Goal: Task Accomplishment & Management: Manage account settings

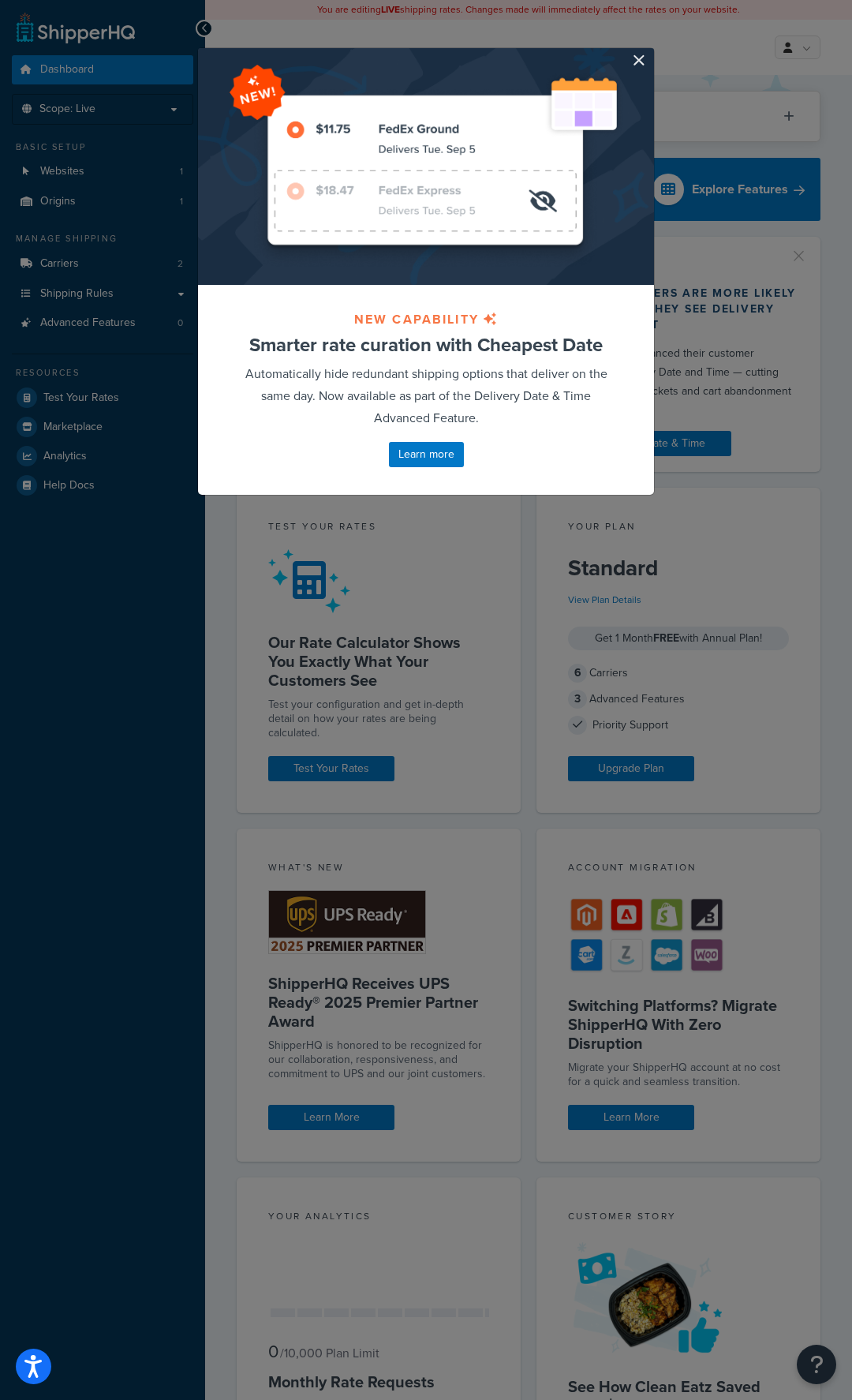
drag, startPoint x: 590, startPoint y: 347, endPoint x: 566, endPoint y: 366, distance: 30.6
click at [590, 350] on h3 "Smarter rate curation with Cheapest Date" at bounding box center [425, 344] width 377 height 20
click at [639, 54] on div at bounding box center [425, 166] width 456 height 237
click at [650, 52] on button "button" at bounding box center [652, 50] width 4 height 4
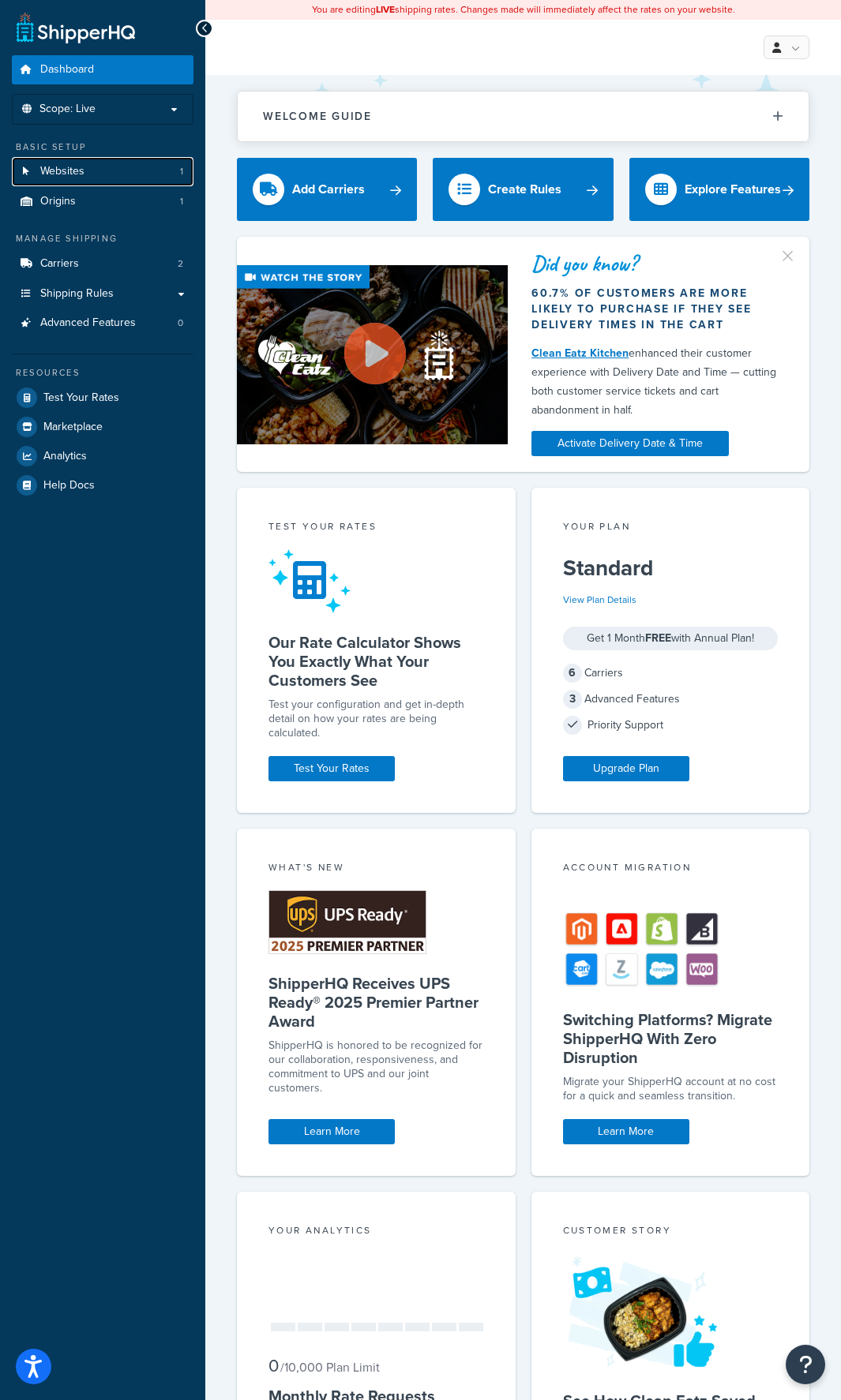
click at [76, 173] on span "Websites" at bounding box center [62, 172] width 45 height 13
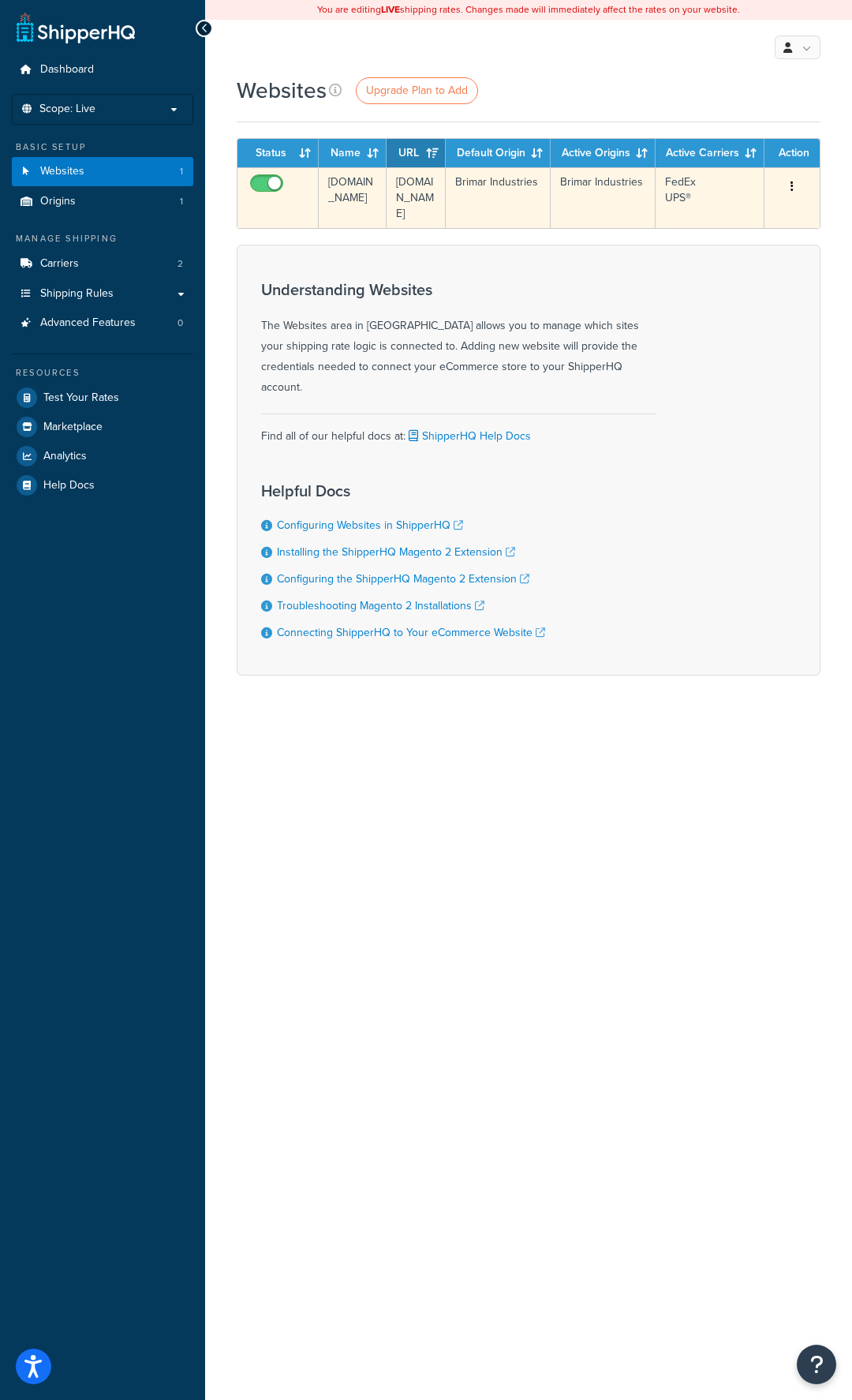
click at [793, 187] on icon "button" at bounding box center [793, 186] width 3 height 11
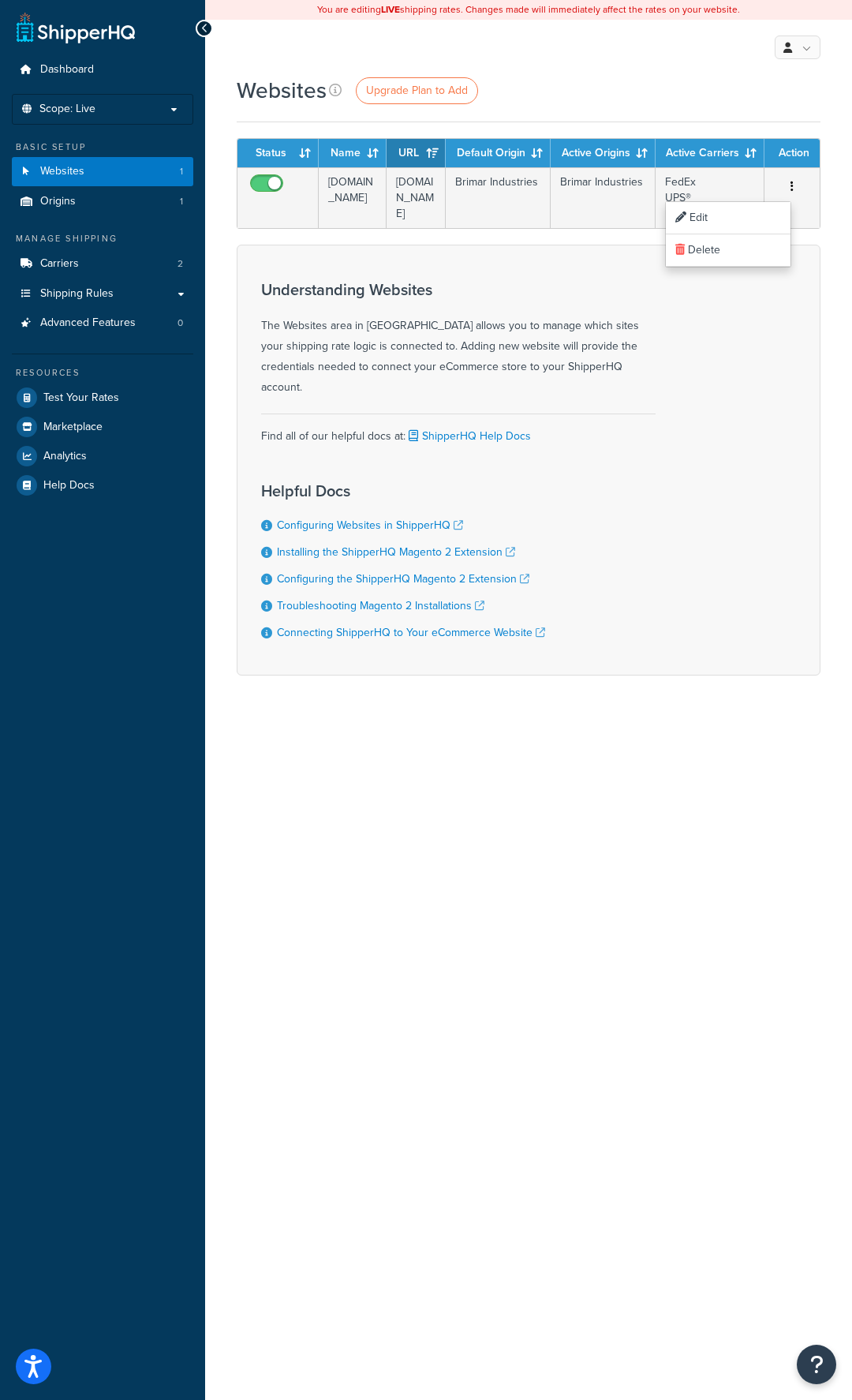
click at [571, 309] on div "Understanding Websites The Websites area in ShipperHQ allows you to manage whic…" at bounding box center [458, 339] width 395 height 116
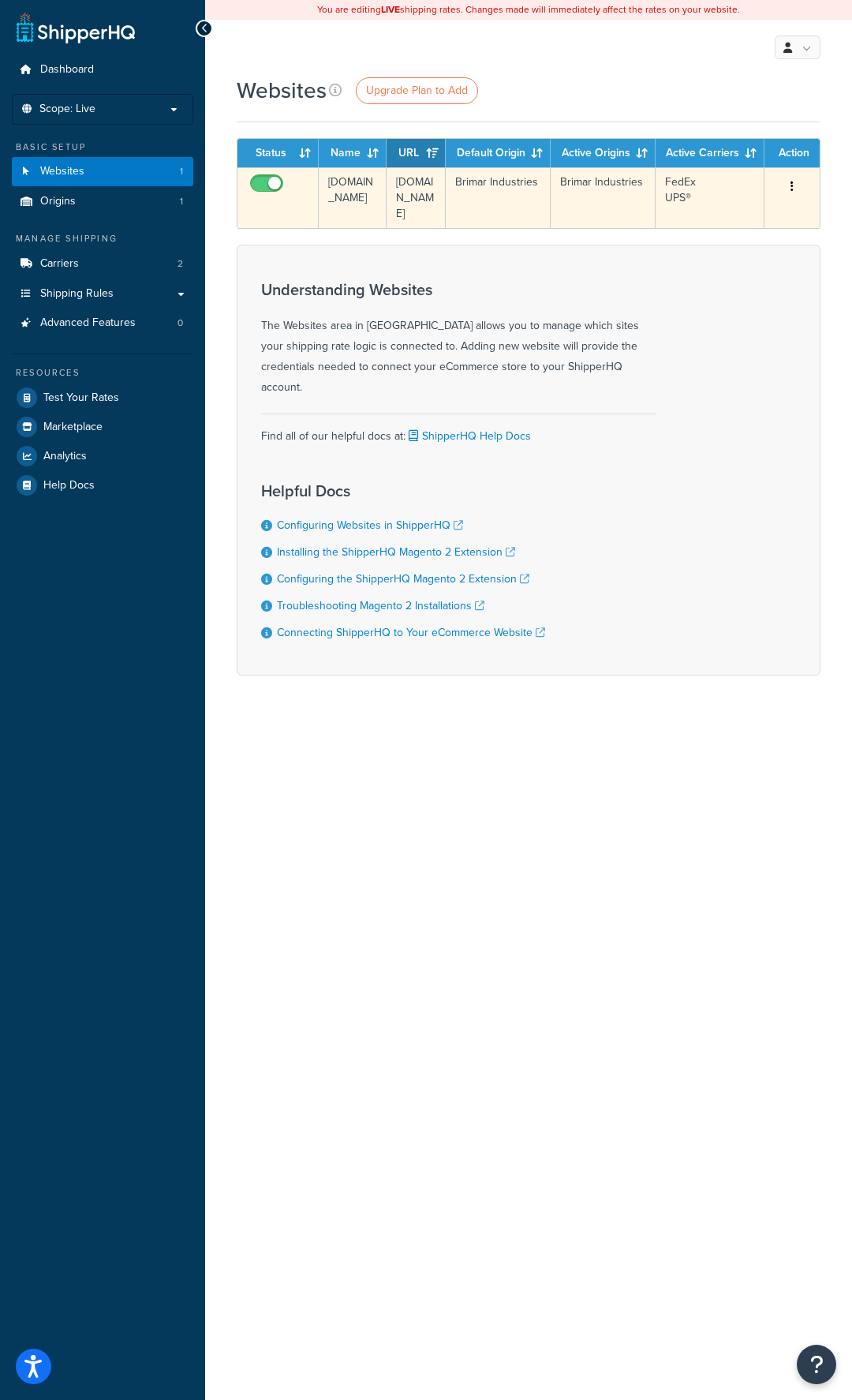
click at [802, 197] on button "button" at bounding box center [792, 186] width 22 height 25
click at [769, 214] on link "Edit" at bounding box center [728, 218] width 125 height 32
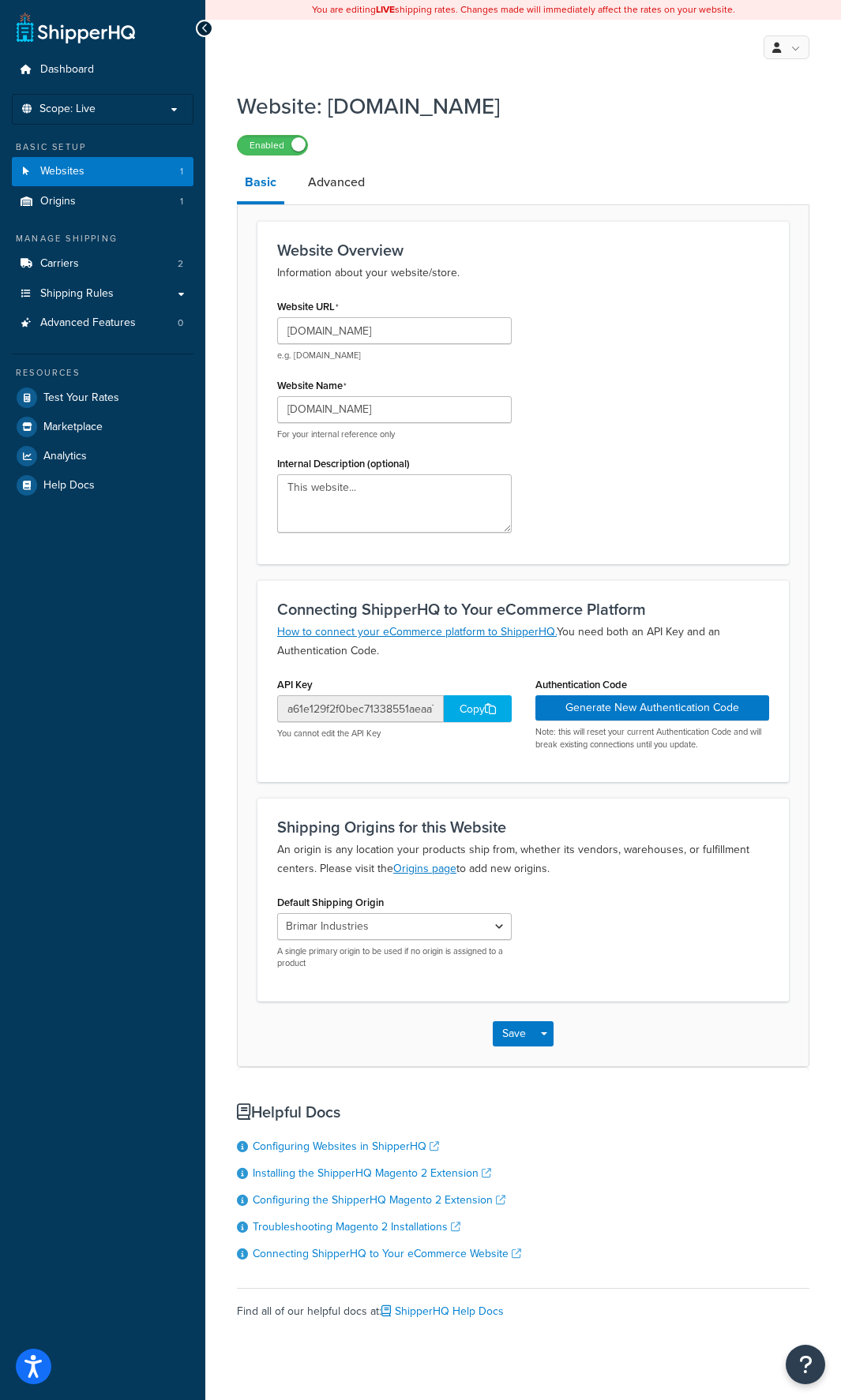
click at [467, 704] on div "Copy" at bounding box center [478, 709] width 68 height 27
drag, startPoint x: 352, startPoint y: 712, endPoint x: 294, endPoint y: 706, distance: 58.3
click at [294, 706] on input "a61e129f2f0bec71338551aeaa7728f4" at bounding box center [361, 709] width 166 height 27
click at [298, 710] on input "a61e129f2f0bec71338551aeaa7728f4" at bounding box center [361, 709] width 166 height 27
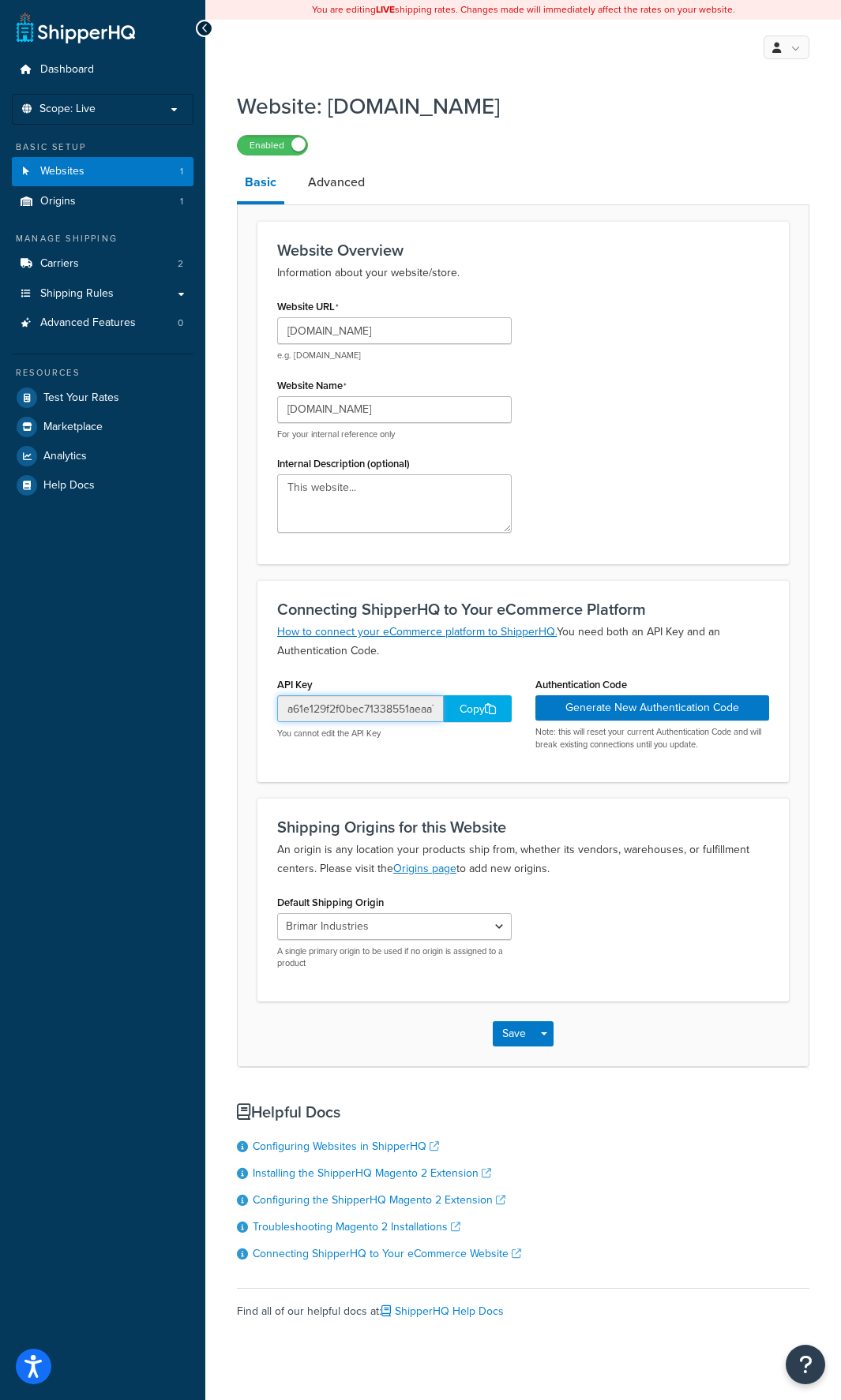
click at [298, 710] on input "a61e129f2f0bec71338551aeaa7728f4" at bounding box center [361, 709] width 166 height 27
click at [389, 714] on input "a61e129f2f0bec71338551aeaa7728f4" at bounding box center [361, 709] width 166 height 27
click at [475, 714] on div "Copy" at bounding box center [478, 709] width 68 height 27
click at [393, 704] on input "a61e129f2f0bec71338551aeaa7728f4" at bounding box center [361, 709] width 166 height 27
click at [459, 718] on div "Copy" at bounding box center [478, 709] width 68 height 27
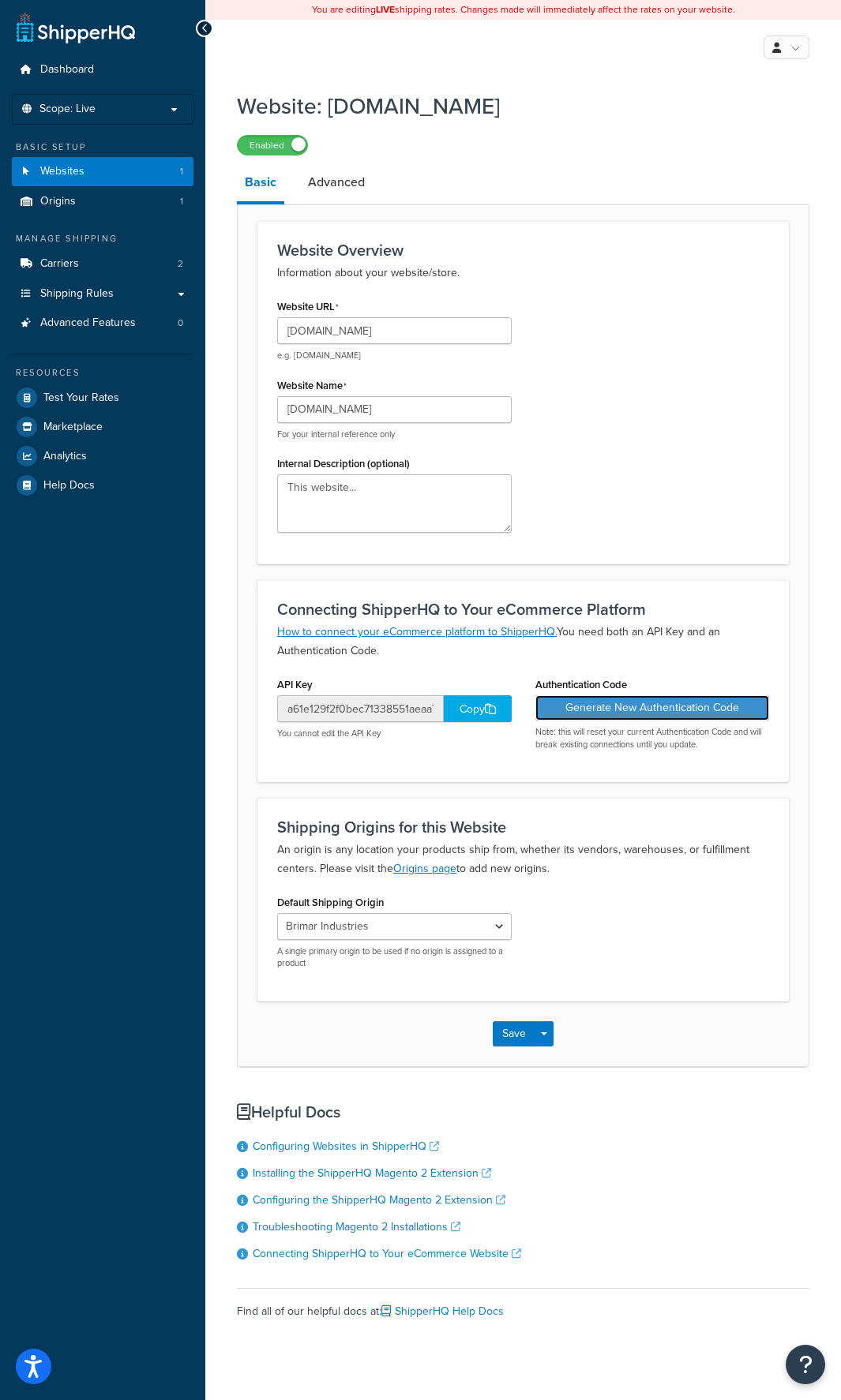
click at [615, 709] on button "Generate New Authentication Code" at bounding box center [653, 708] width 235 height 25
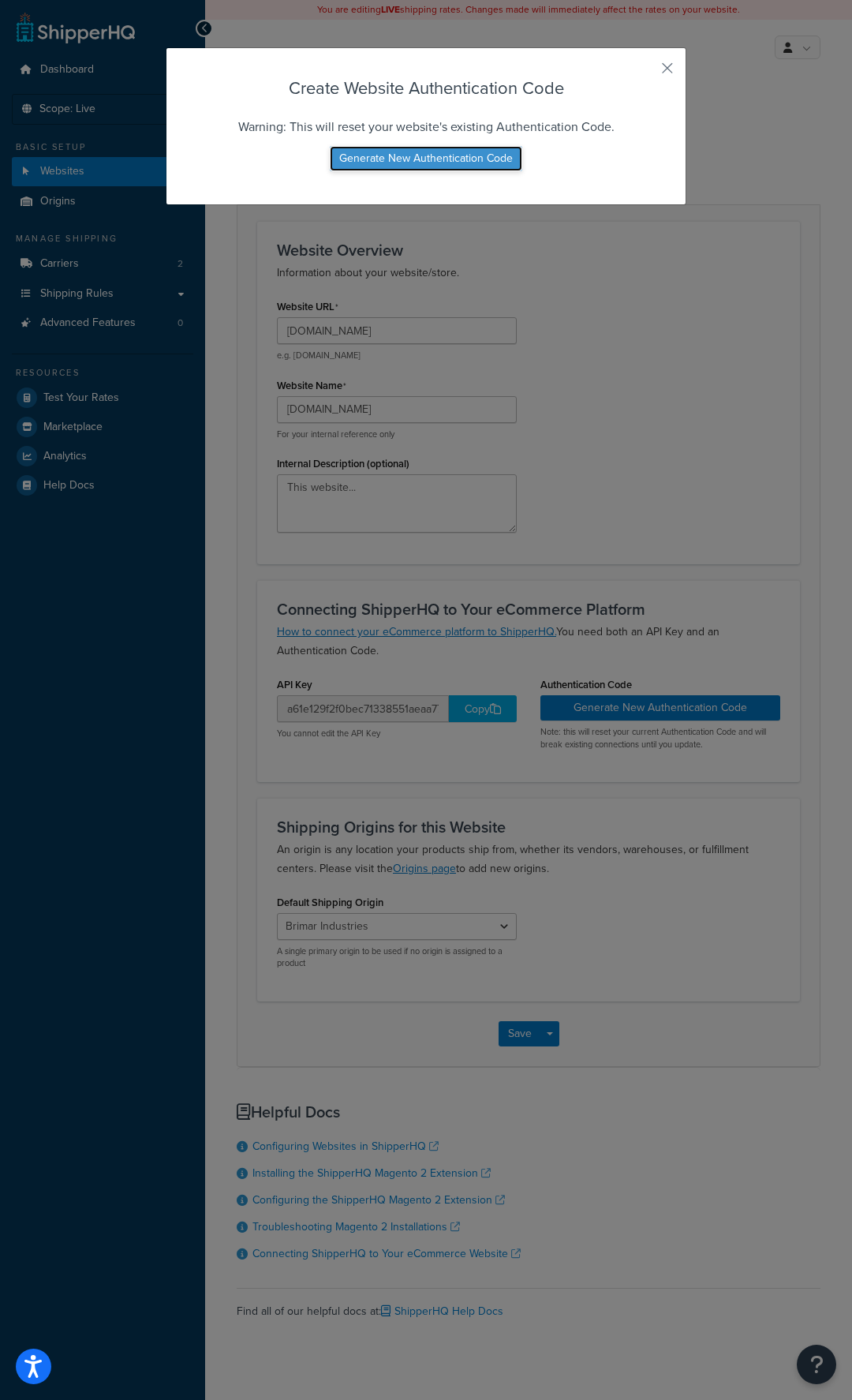
click at [438, 166] on button "Generate New Authentication Code" at bounding box center [426, 158] width 192 height 25
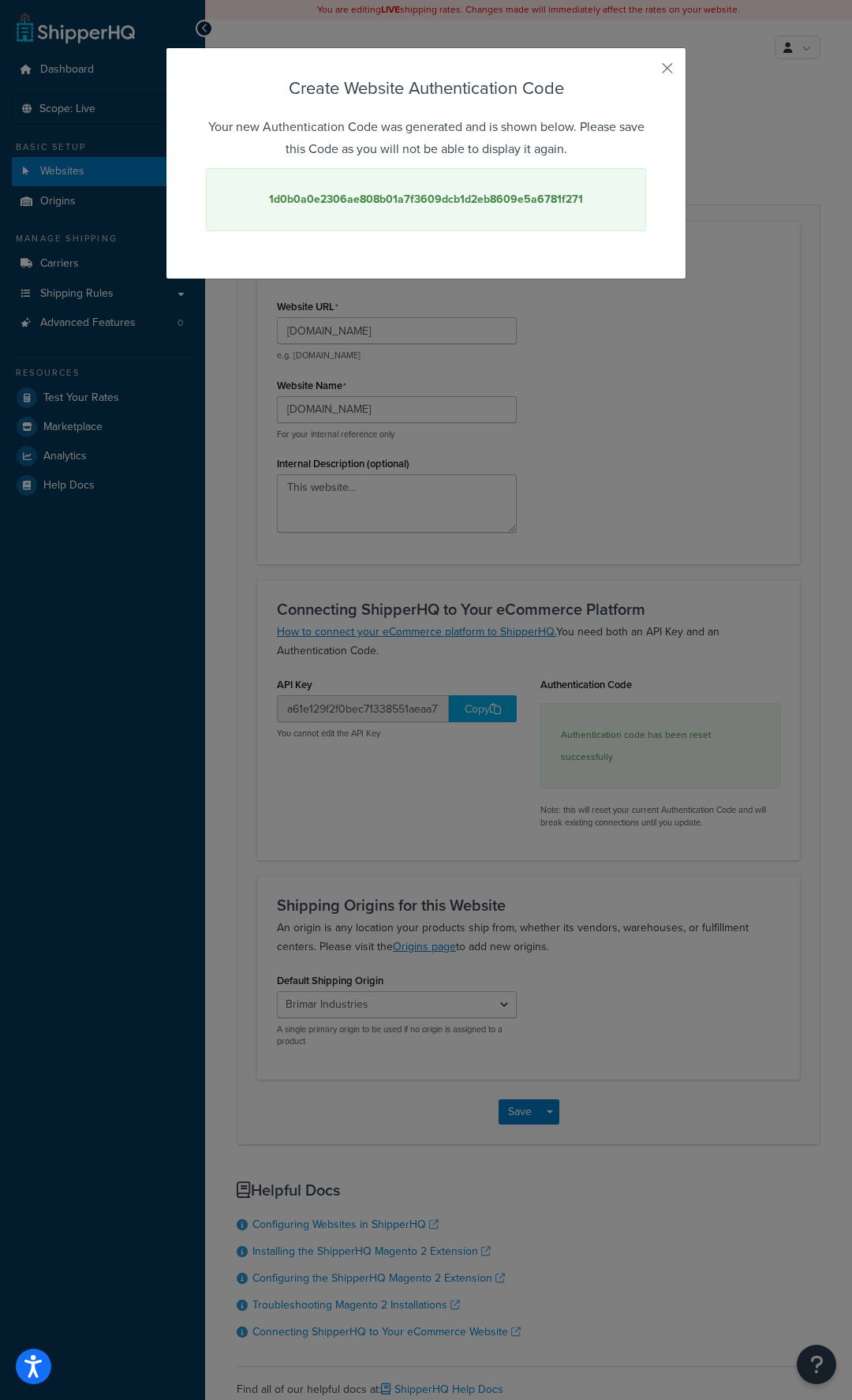
click at [499, 201] on strong "1d0b0a0e2306ae808b01a7f3609dcb1d2eb8609e5a6781f271" at bounding box center [426, 199] width 314 height 17
copy strong "1d0b0a0e2306ae808b01a7f3609dcb1d2eb8609e5a6781f271"
click at [651, 76] on div "Create Website Authentication Code Your new Authentication Code was generated a…" at bounding box center [425, 163] width 520 height 232
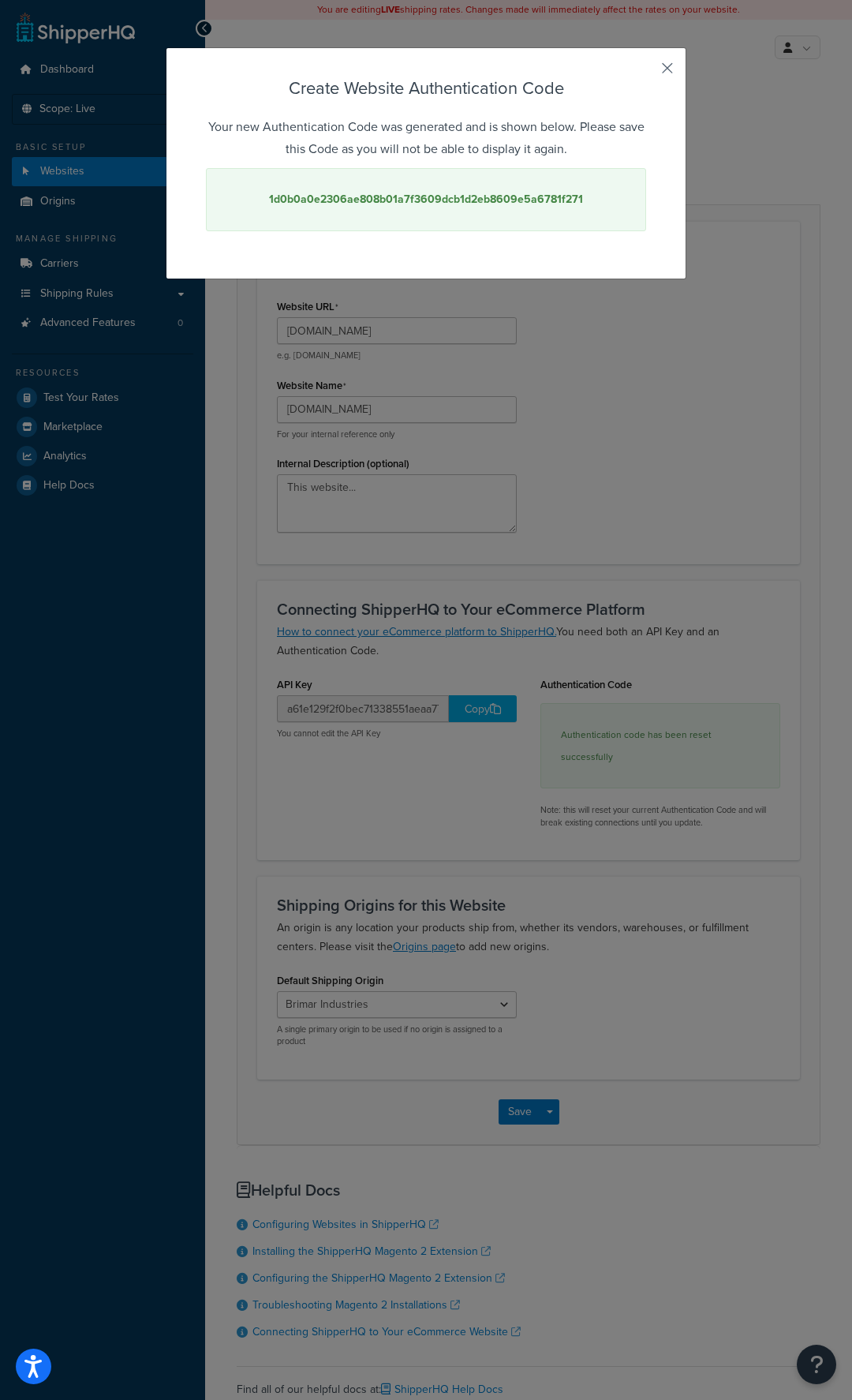
click at [646, 72] on button "button" at bounding box center [644, 74] width 4 height 4
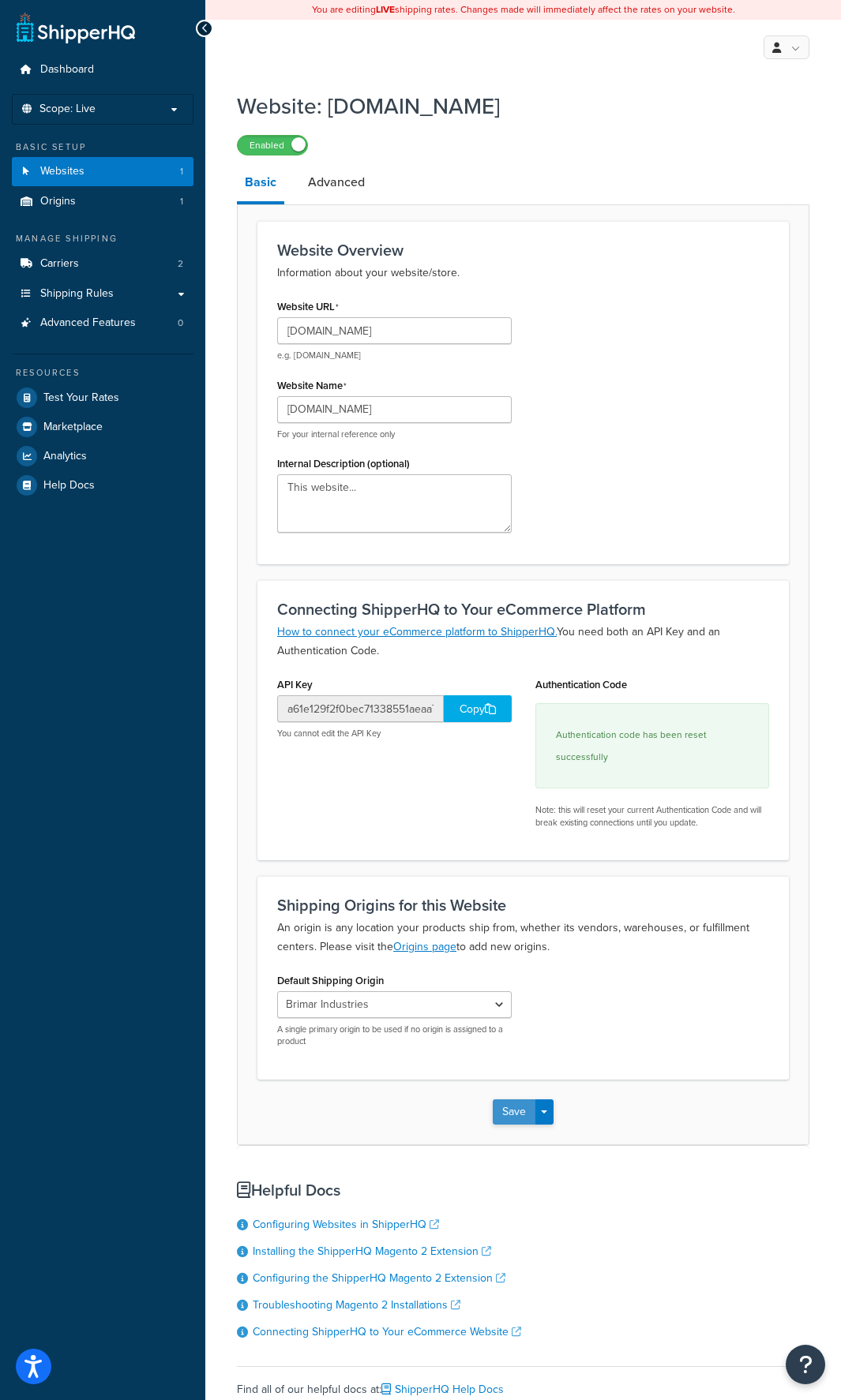
click at [519, 1124] on button "Save" at bounding box center [514, 1111] width 43 height 25
